Goal: Transaction & Acquisition: Purchase product/service

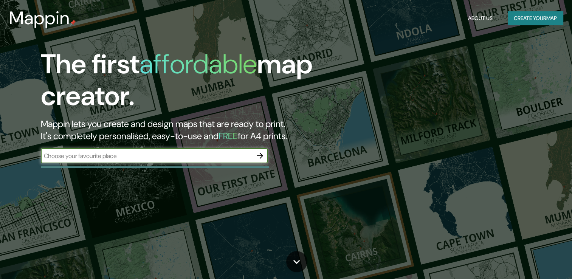
click at [123, 157] on input "text" at bounding box center [147, 156] width 212 height 9
type input "[GEOGRAPHIC_DATA]"
click at [258, 158] on icon "button" at bounding box center [260, 155] width 9 height 9
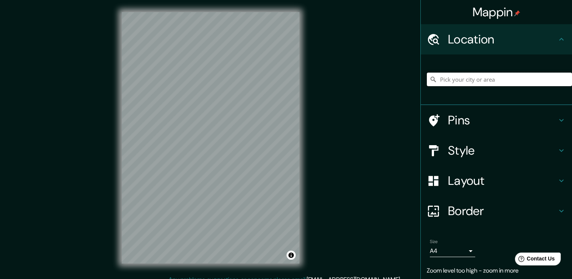
click at [466, 77] on input "Pick your city or area" at bounding box center [499, 80] width 145 height 14
type input "[DATE][GEOGRAPHIC_DATA][PERSON_NAME], [GEOGRAPHIC_DATA], [GEOGRAPHIC_DATA]"
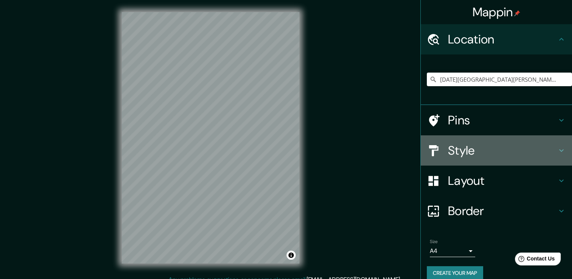
click at [466, 154] on h4 "Style" at bounding box center [502, 150] width 109 height 15
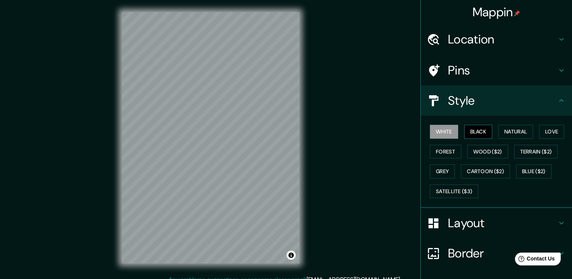
click at [471, 132] on button "Black" at bounding box center [478, 132] width 28 height 14
click at [516, 131] on button "Natural" at bounding box center [516, 132] width 35 height 14
click at [196, 279] on html "Mappin Location [DATE][GEOGRAPHIC_DATA][PERSON_NAME], [GEOGRAPHIC_DATA], [GEOGR…" at bounding box center [286, 139] width 572 height 279
click at [100, 82] on div "Mappin Location [DATE][GEOGRAPHIC_DATA][PERSON_NAME], [GEOGRAPHIC_DATA], [GEOGR…" at bounding box center [286, 143] width 572 height 287
click at [379, 196] on div "Mappin Location [DATE][GEOGRAPHIC_DATA][PERSON_NAME], [GEOGRAPHIC_DATA], [GEOGR…" at bounding box center [286, 143] width 572 height 287
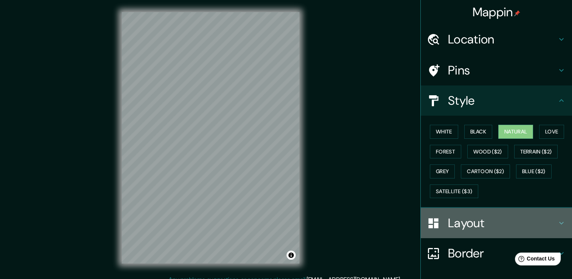
click at [514, 224] on h4 "Layout" at bounding box center [502, 223] width 109 height 15
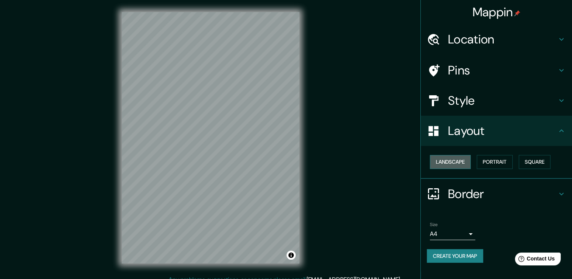
click at [455, 159] on button "Landscape" at bounding box center [450, 162] width 41 height 14
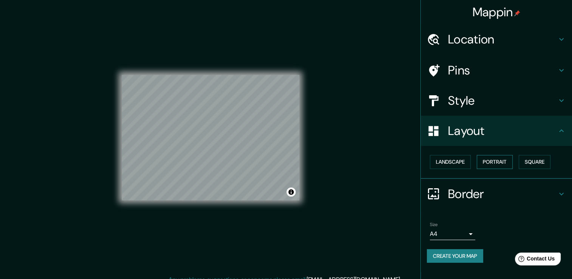
click at [499, 160] on button "Portrait" at bounding box center [495, 162] width 36 height 14
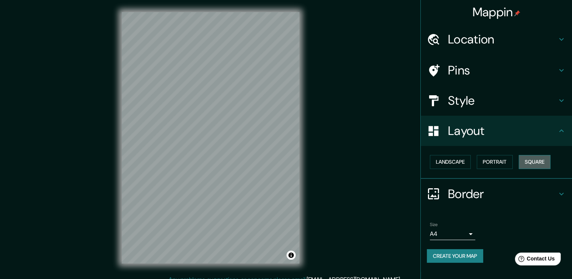
click at [540, 162] on button "Square" at bounding box center [535, 162] width 32 height 14
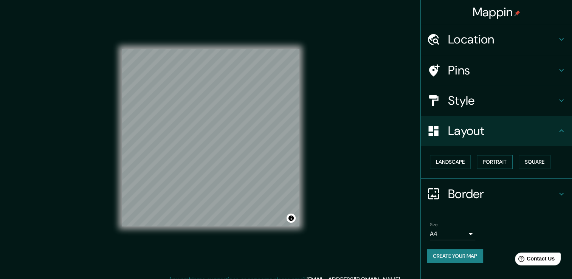
click at [497, 160] on button "Portrait" at bounding box center [495, 162] width 36 height 14
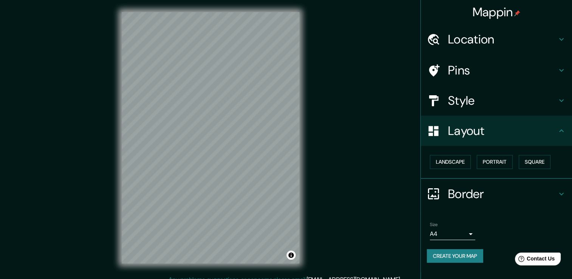
click at [498, 197] on h4 "Border" at bounding box center [502, 193] width 109 height 15
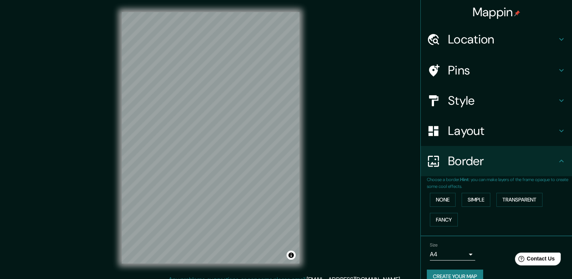
click at [502, 167] on h4 "Border" at bounding box center [502, 161] width 109 height 15
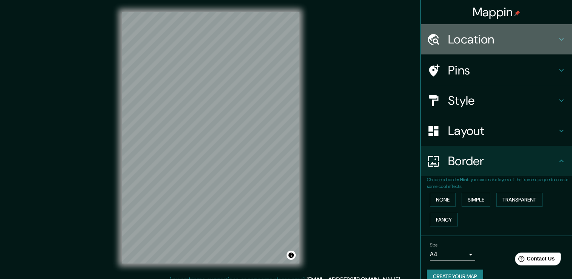
click at [483, 34] on h4 "Location" at bounding box center [502, 39] width 109 height 15
